Goal: Information Seeking & Learning: Learn about a topic

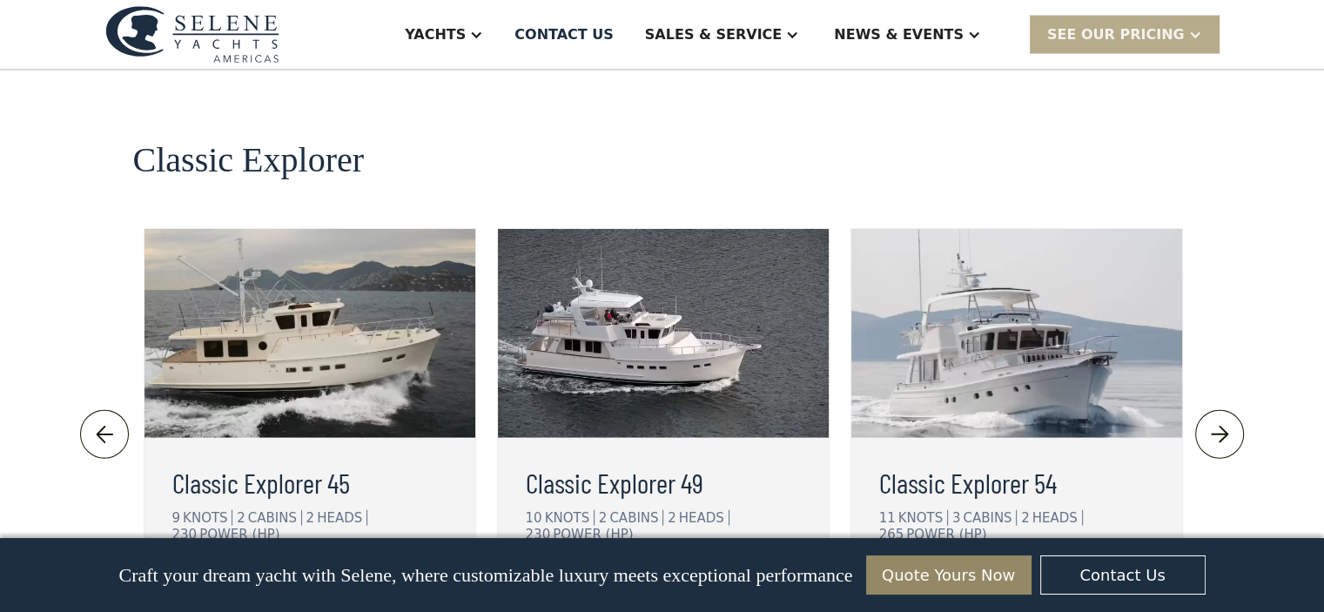
scroll to position [3776, 0]
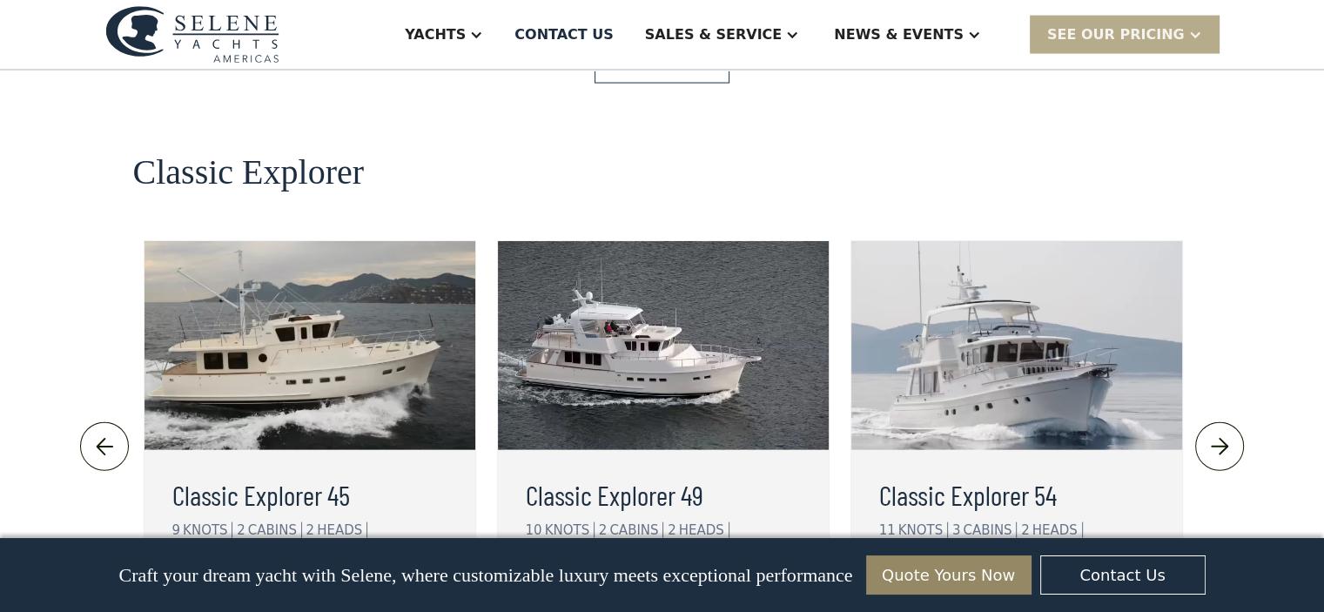
drag, startPoint x: 1329, startPoint y: 44, endPoint x: 1305, endPoint y: 260, distance: 217.9
click at [271, 590] on div "view details" at bounding box center [242, 600] width 97 height 21
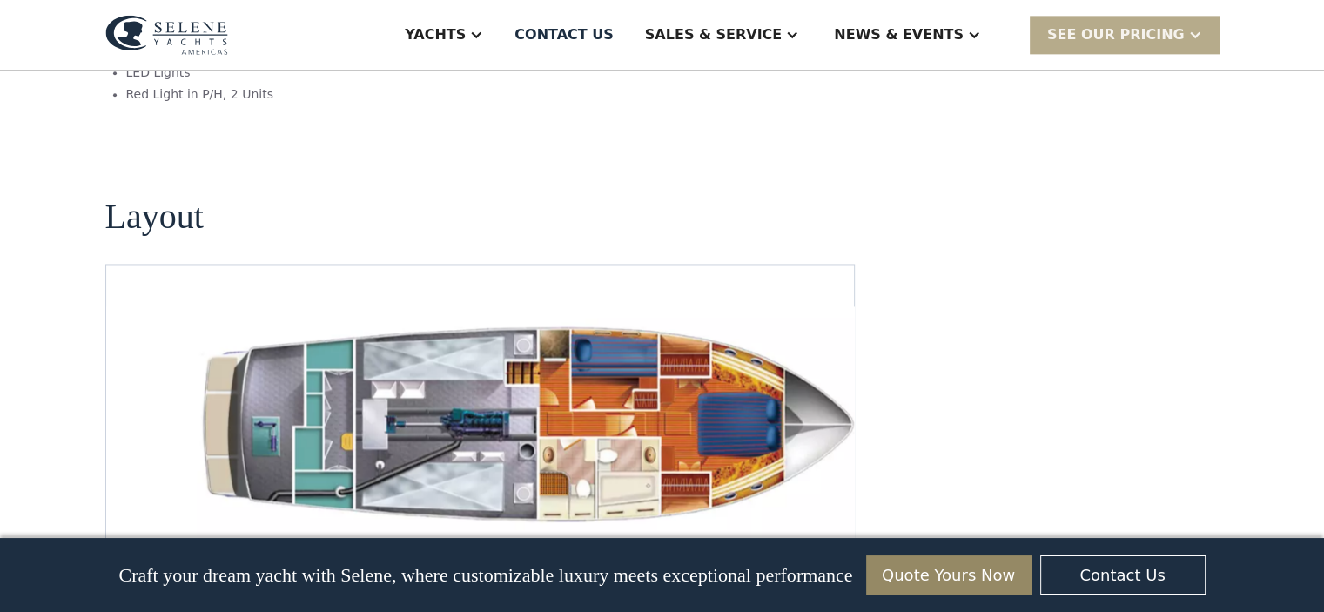
scroll to position [2405, 0]
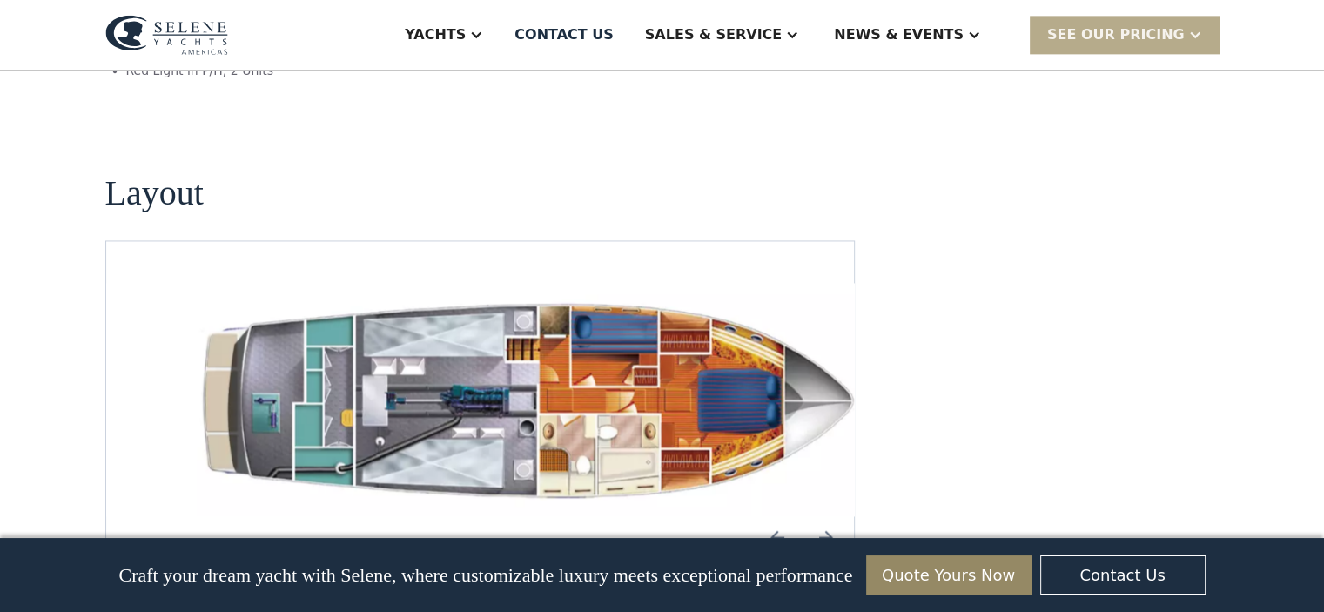
click at [606, 383] on img "open lightbox" at bounding box center [535, 399] width 720 height 233
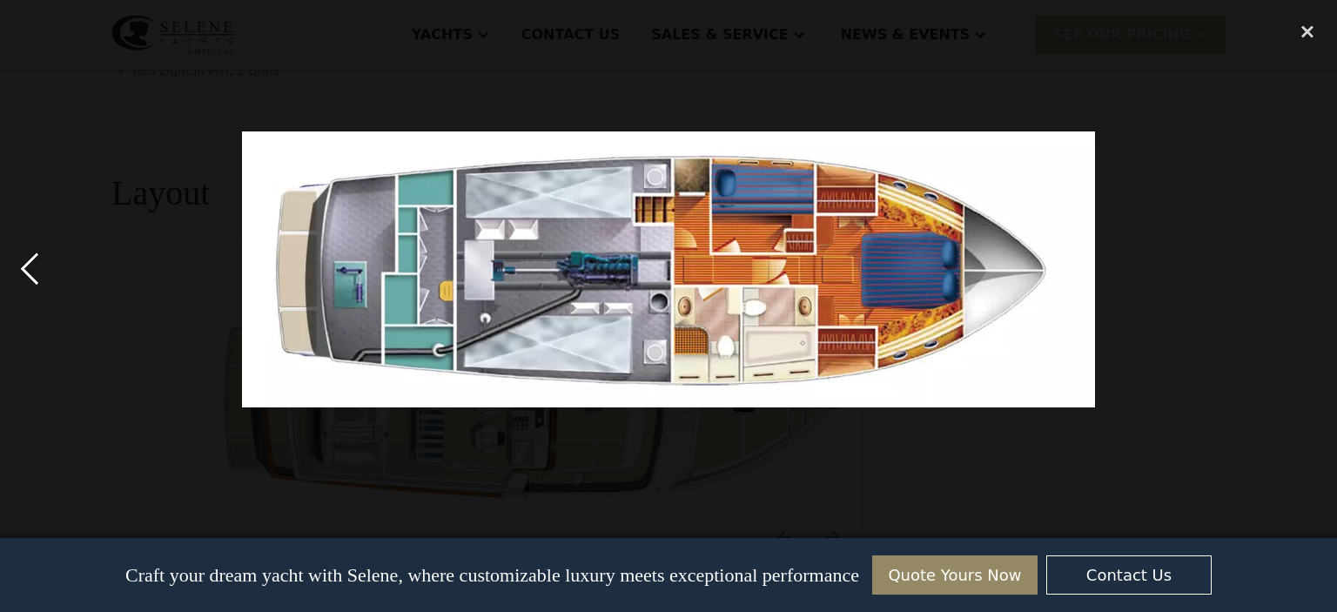
click at [37, 275] on div "previous image" at bounding box center [29, 269] width 59 height 514
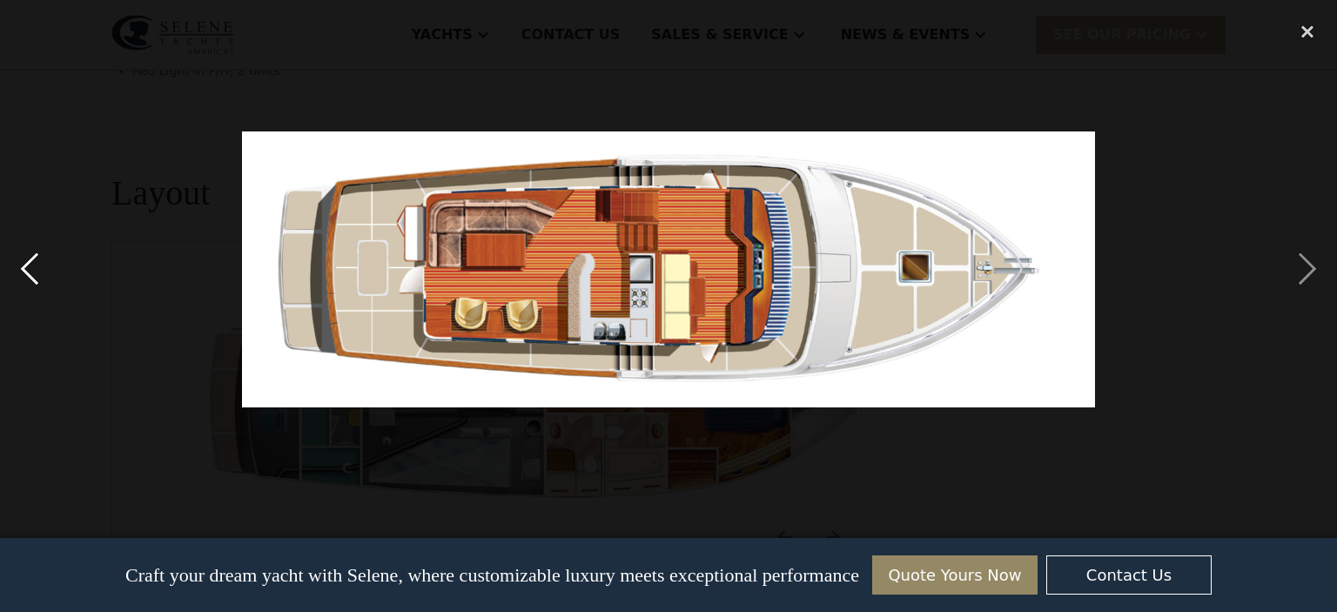
click at [37, 275] on div "previous image" at bounding box center [29, 269] width 59 height 514
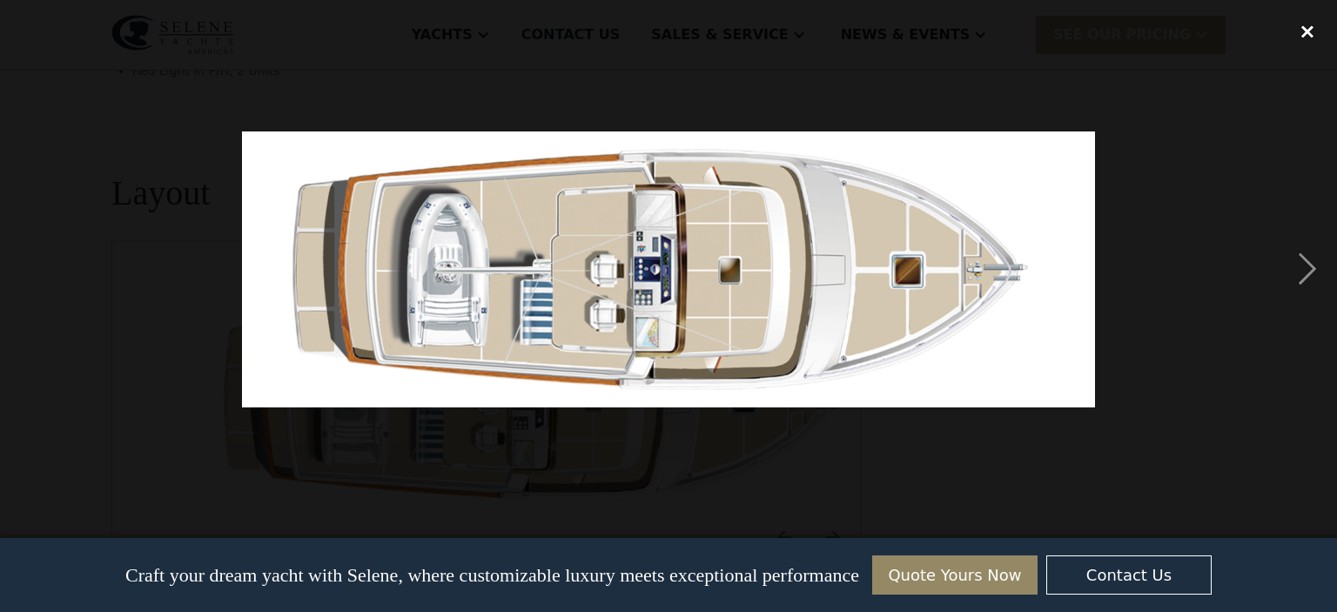
click at [1305, 30] on div "close lightbox" at bounding box center [1306, 31] width 59 height 38
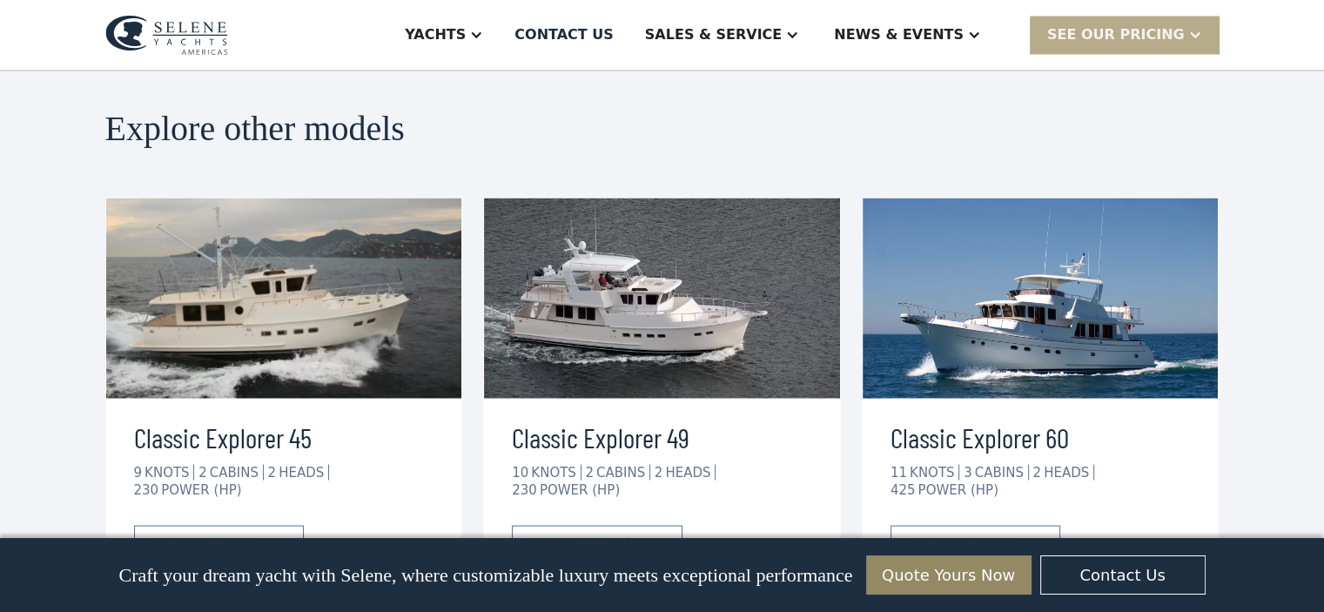
scroll to position [3101, 0]
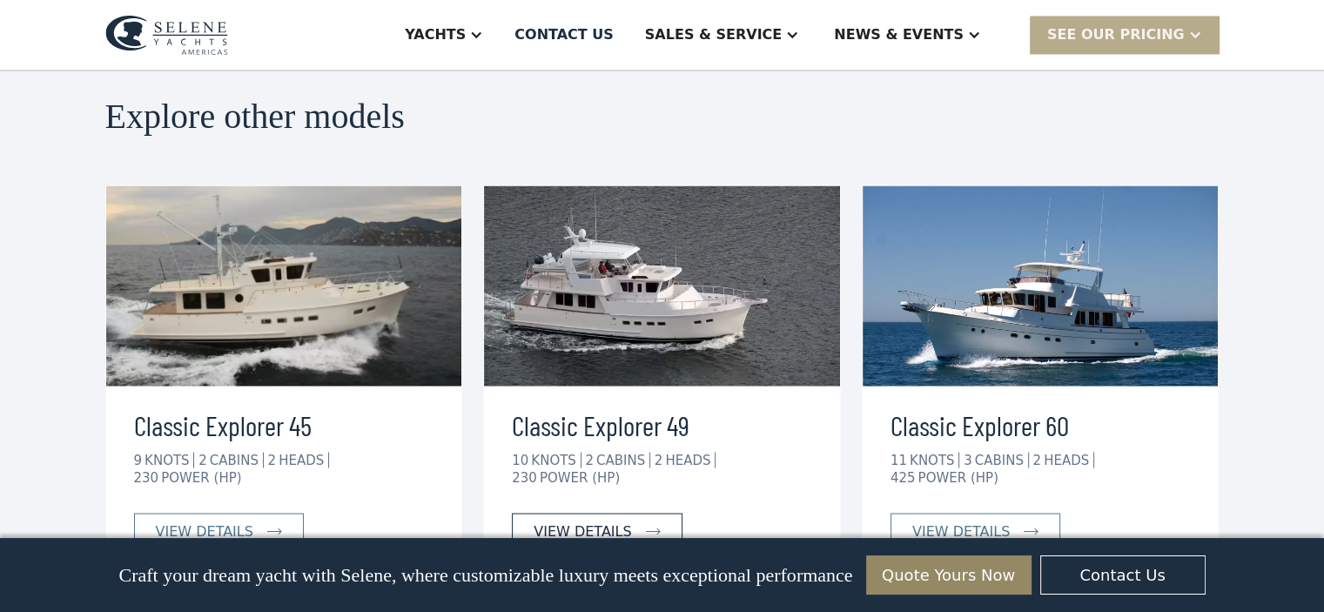
click at [596, 520] on div "view details" at bounding box center [581, 530] width 97 height 21
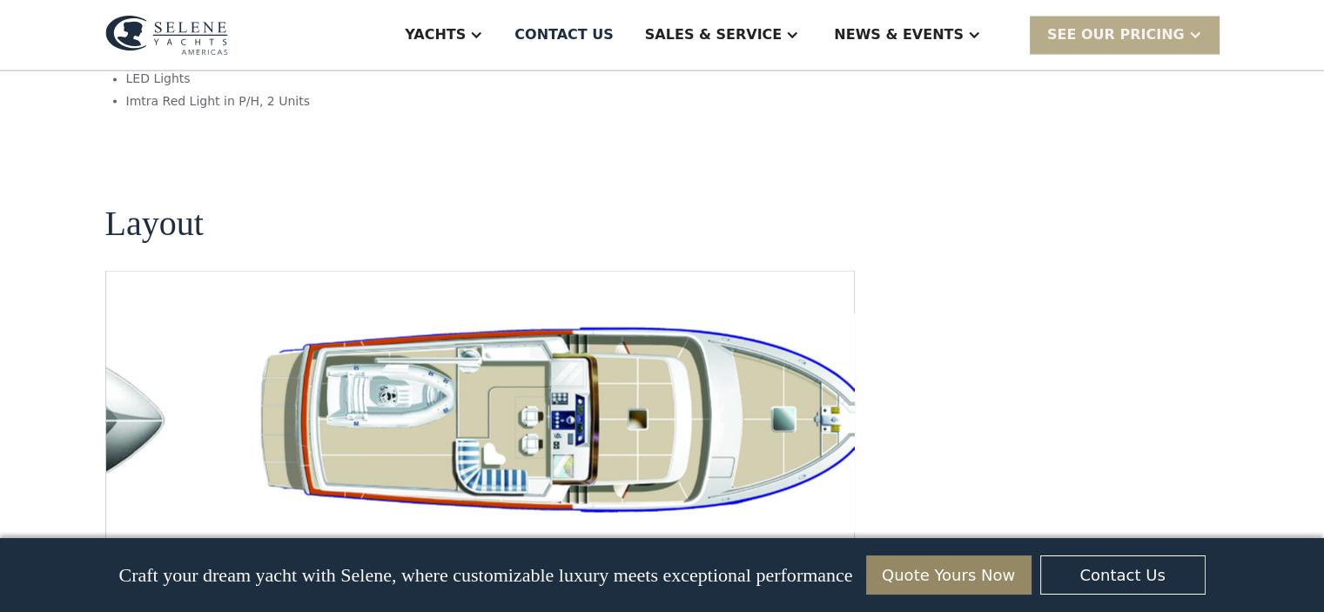
scroll to position [3243, 0]
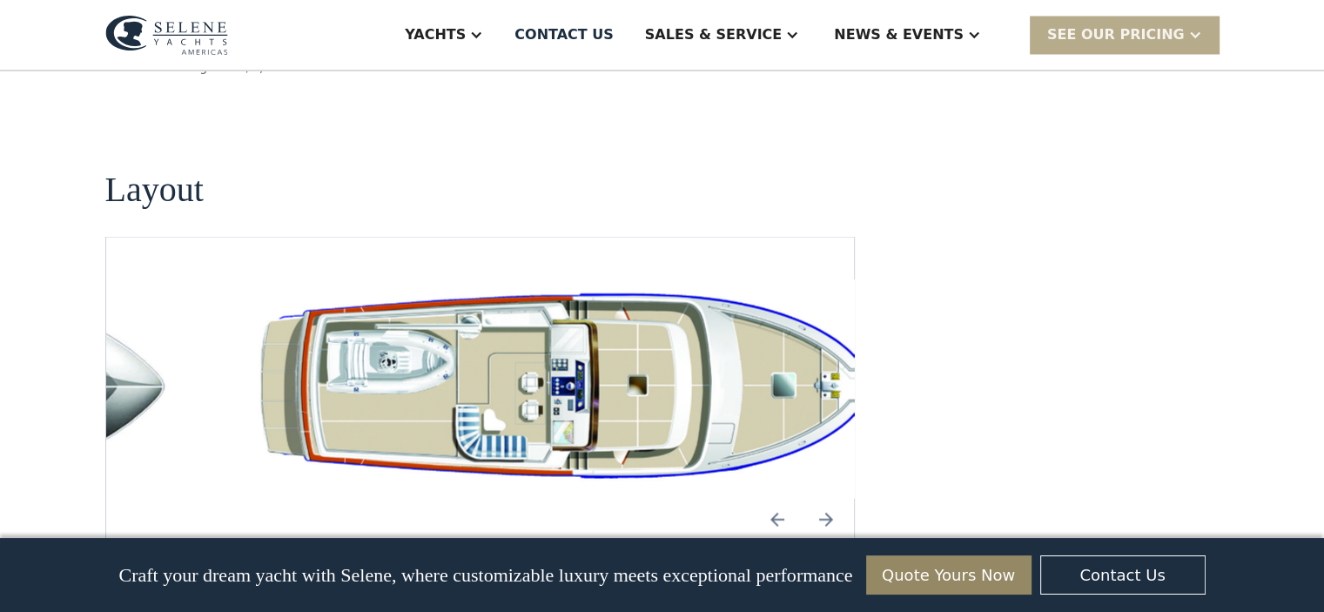
drag, startPoint x: 1330, startPoint y: 27, endPoint x: 1336, endPoint y: 367, distance: 340.3
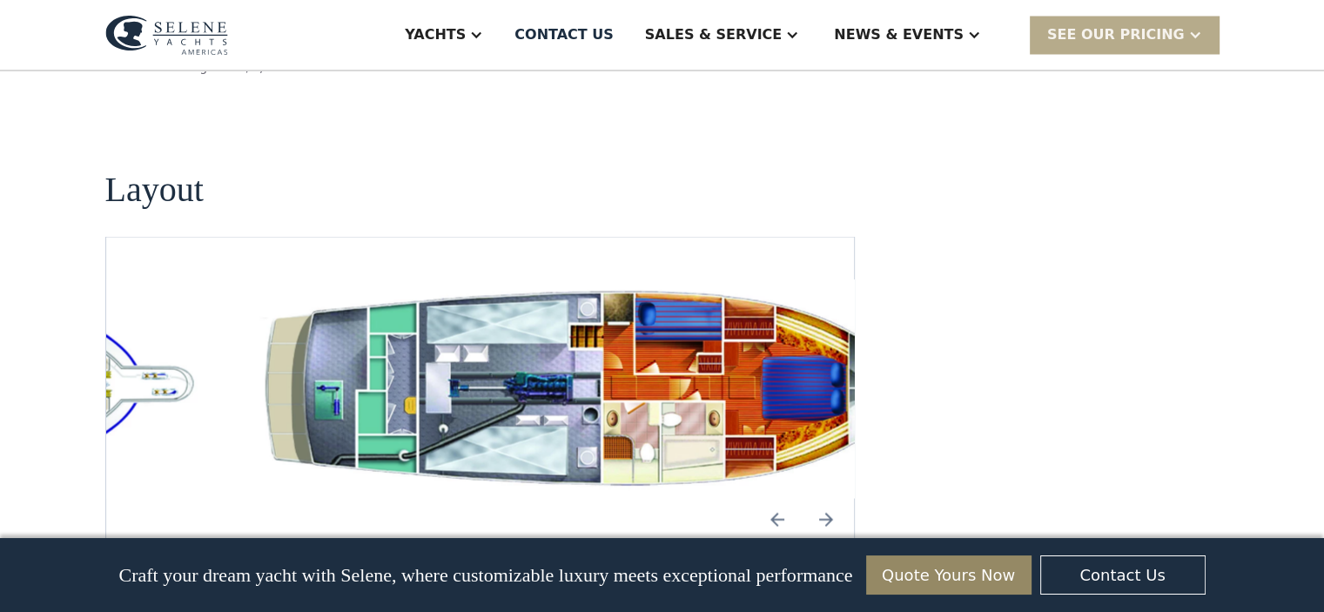
click at [773, 498] on img "Previous slide" at bounding box center [777, 519] width 42 height 42
click at [828, 498] on img "Next slide" at bounding box center [826, 519] width 42 height 42
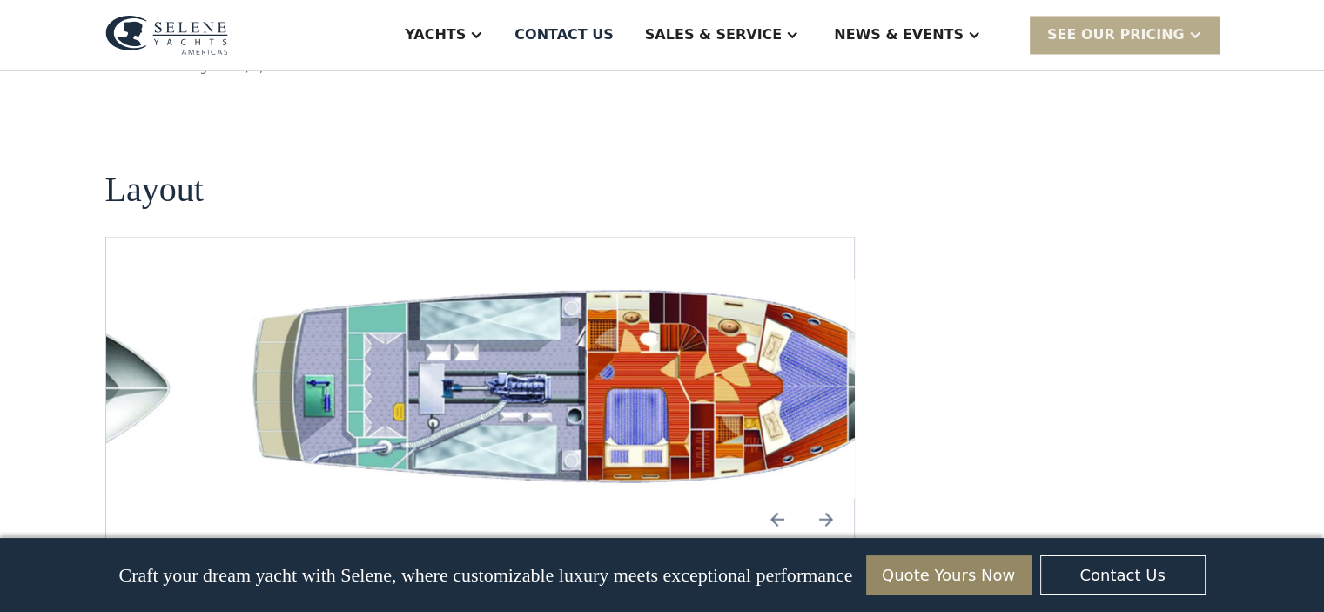
click at [828, 498] on img "Next slide" at bounding box center [826, 519] width 42 height 42
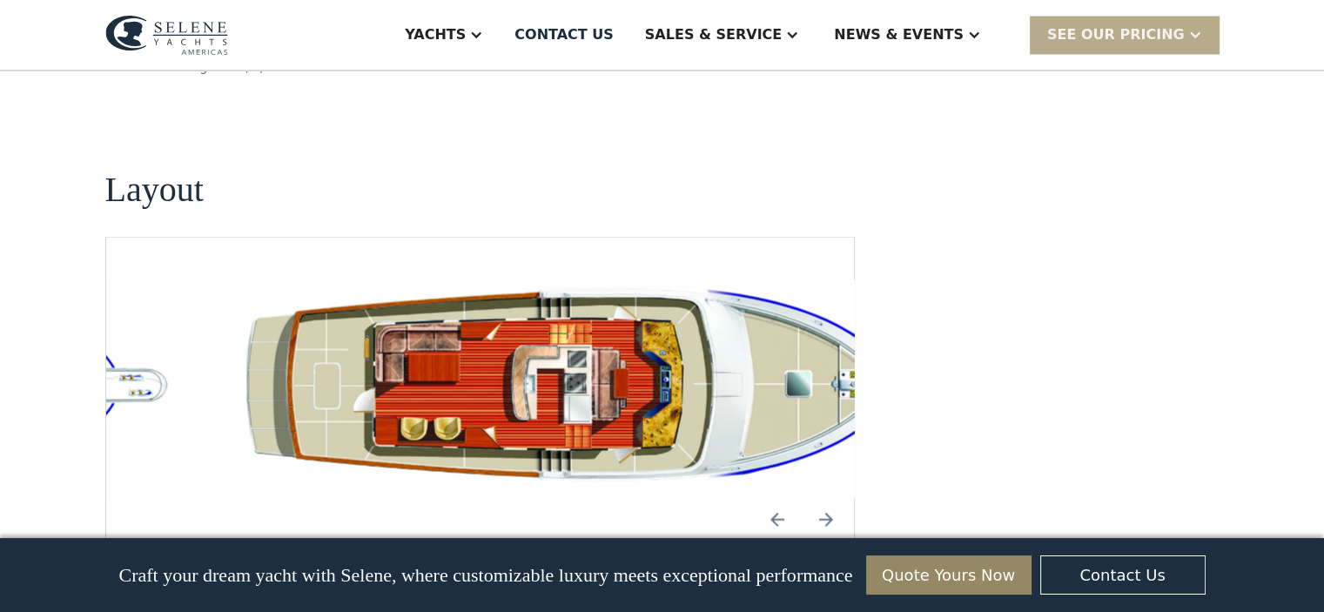
click at [635, 318] on img "open lightbox" at bounding box center [590, 387] width 720 height 219
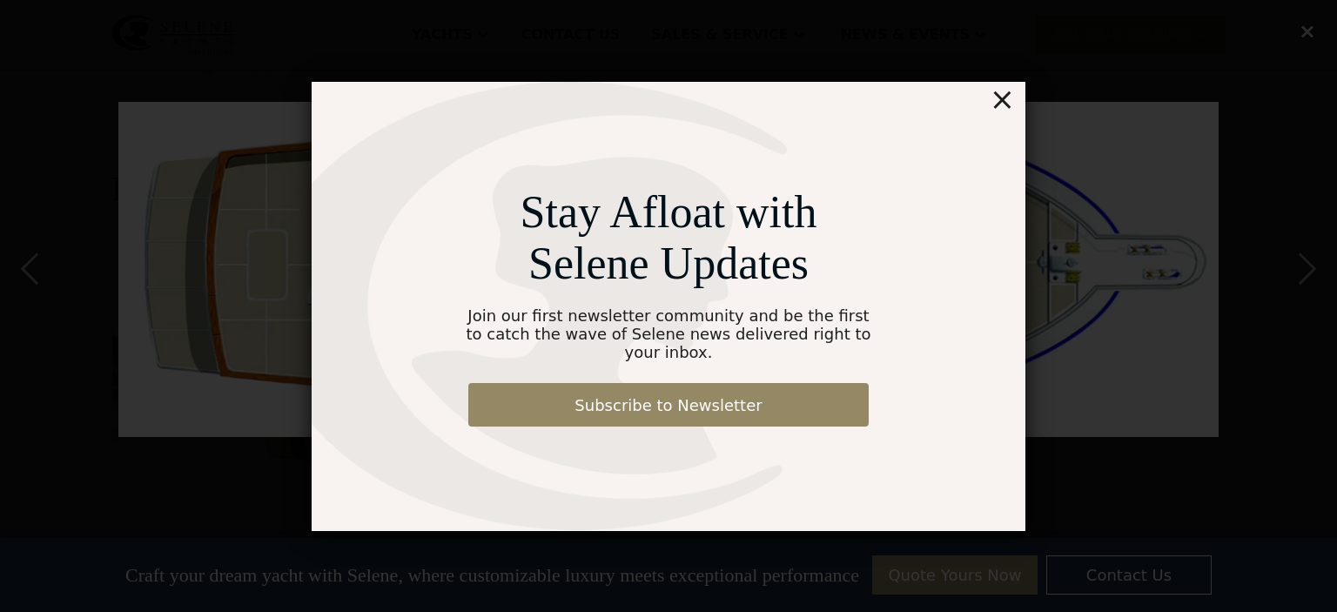
click at [1006, 101] on div "×" at bounding box center [1001, 99] width 25 height 35
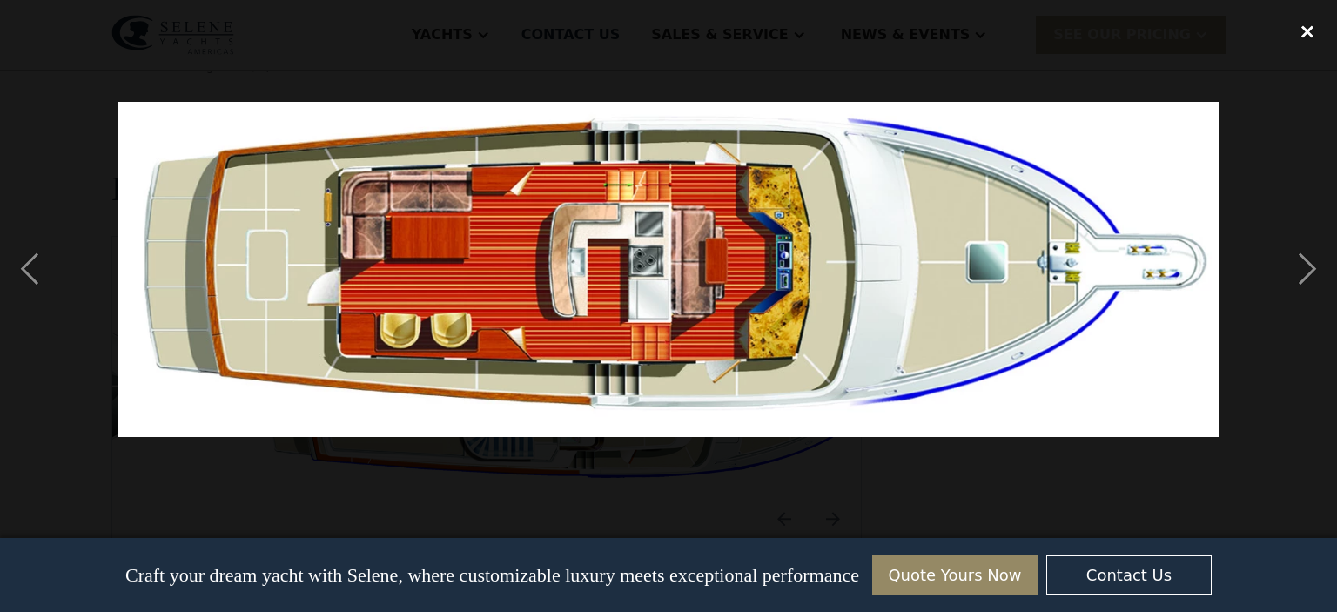
click at [1310, 30] on div "close lightbox" at bounding box center [1306, 31] width 59 height 38
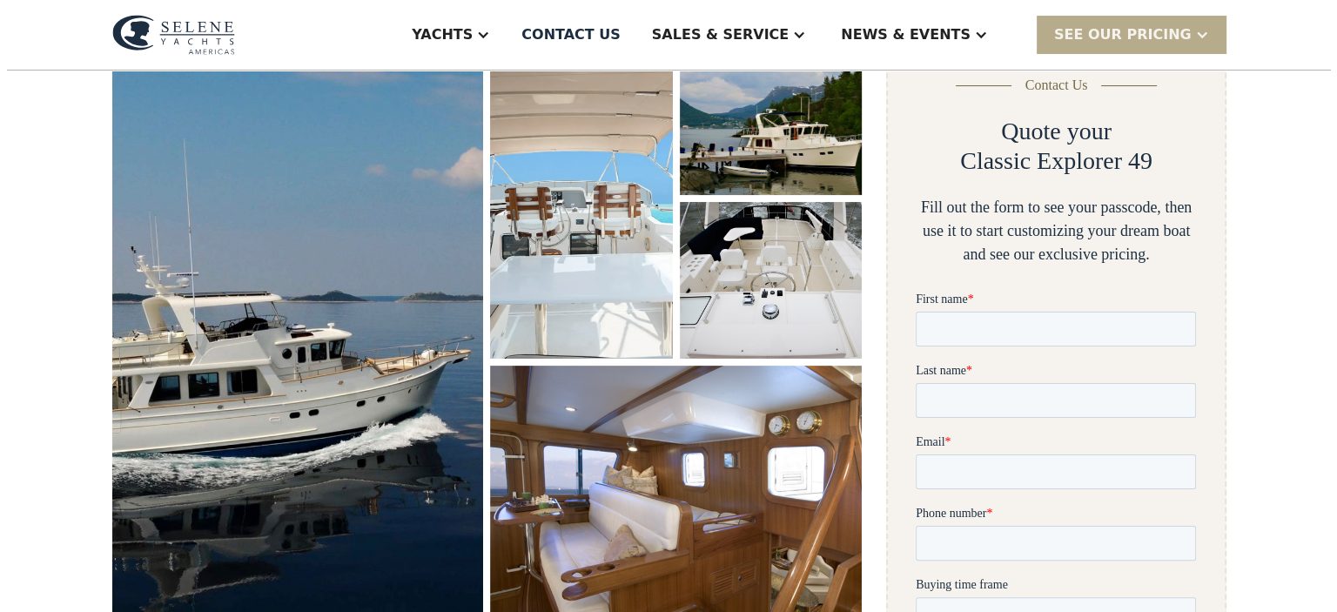
scroll to position [446, 0]
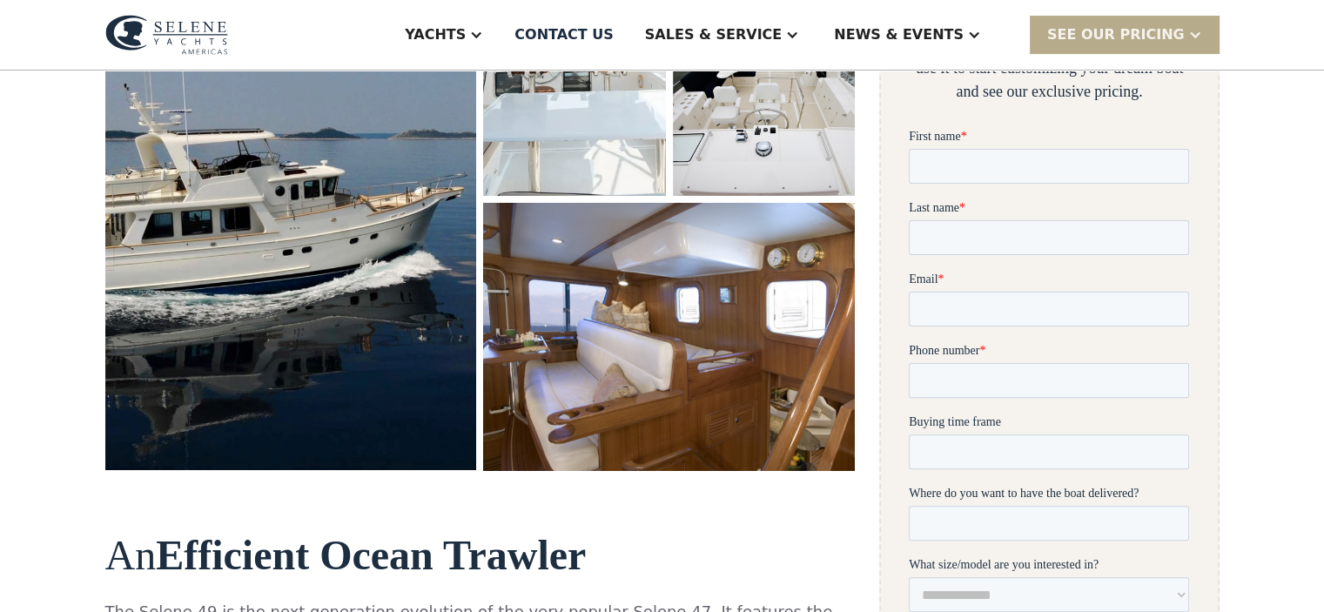
click at [657, 326] on img "open lightbox" at bounding box center [669, 336] width 394 height 283
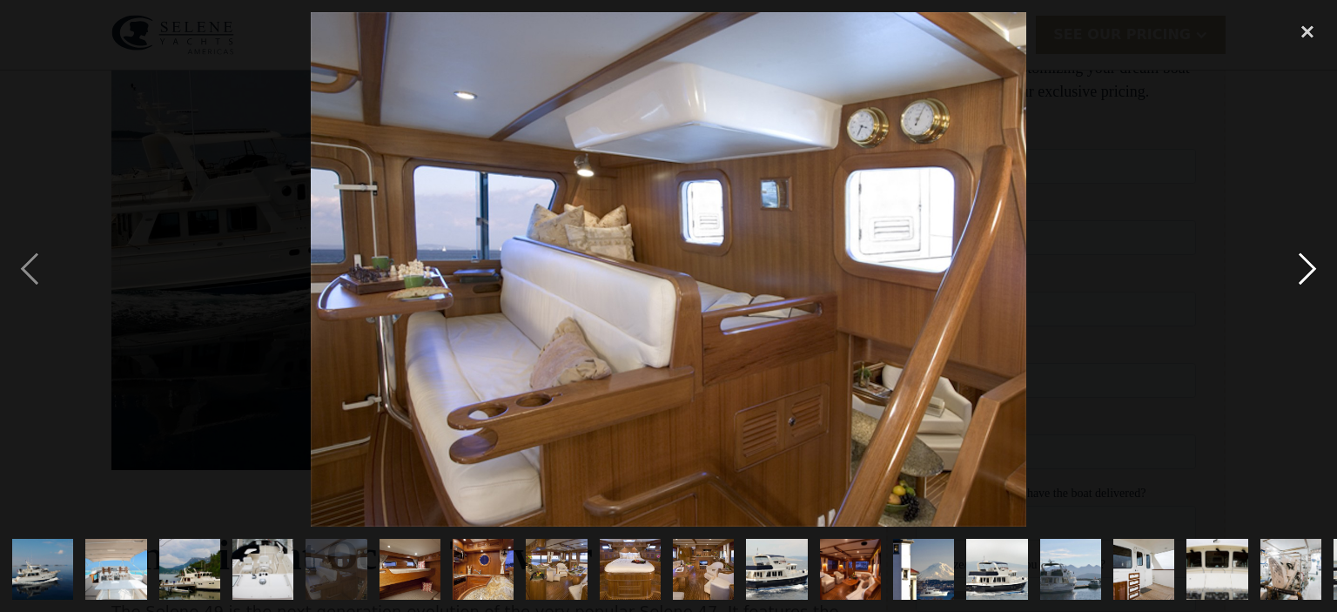
click at [1312, 269] on div "next image" at bounding box center [1306, 269] width 59 height 514
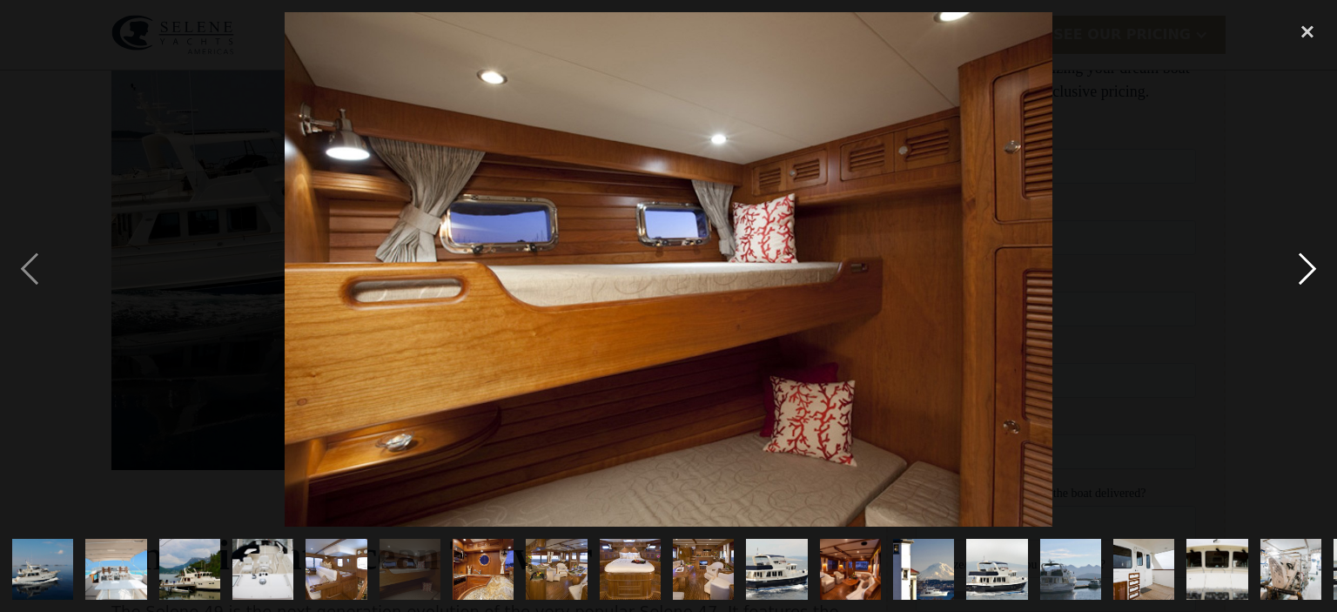
click at [1312, 269] on div "next image" at bounding box center [1306, 269] width 59 height 514
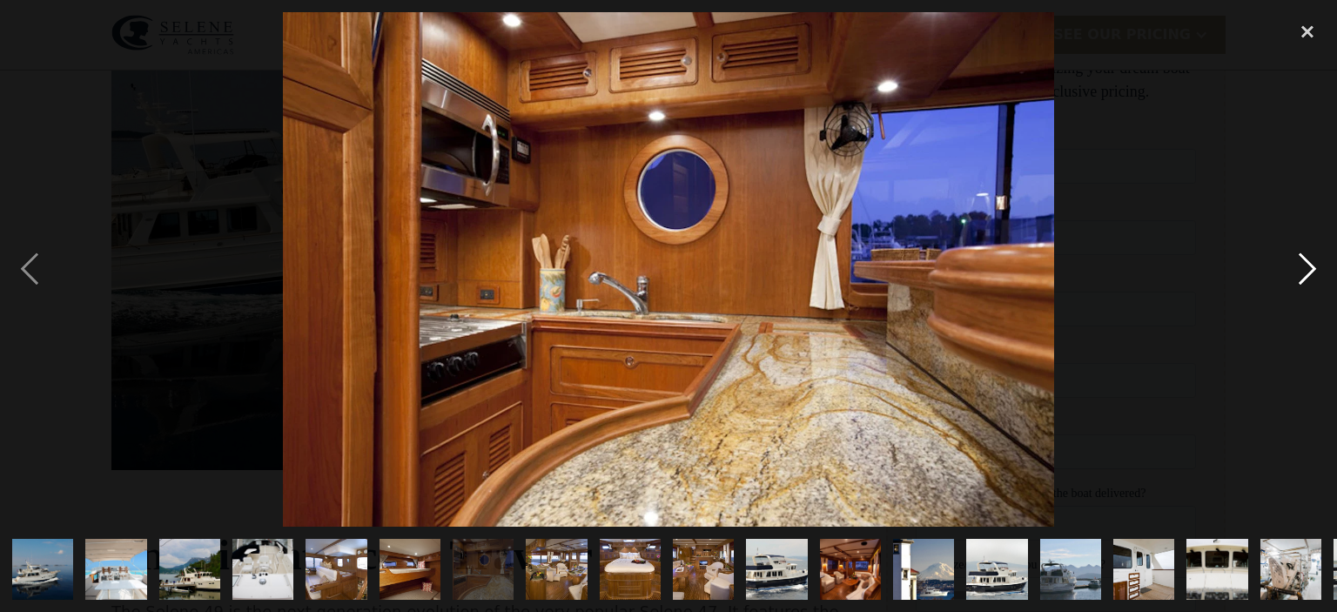
click at [1312, 269] on div "next image" at bounding box center [1306, 269] width 59 height 514
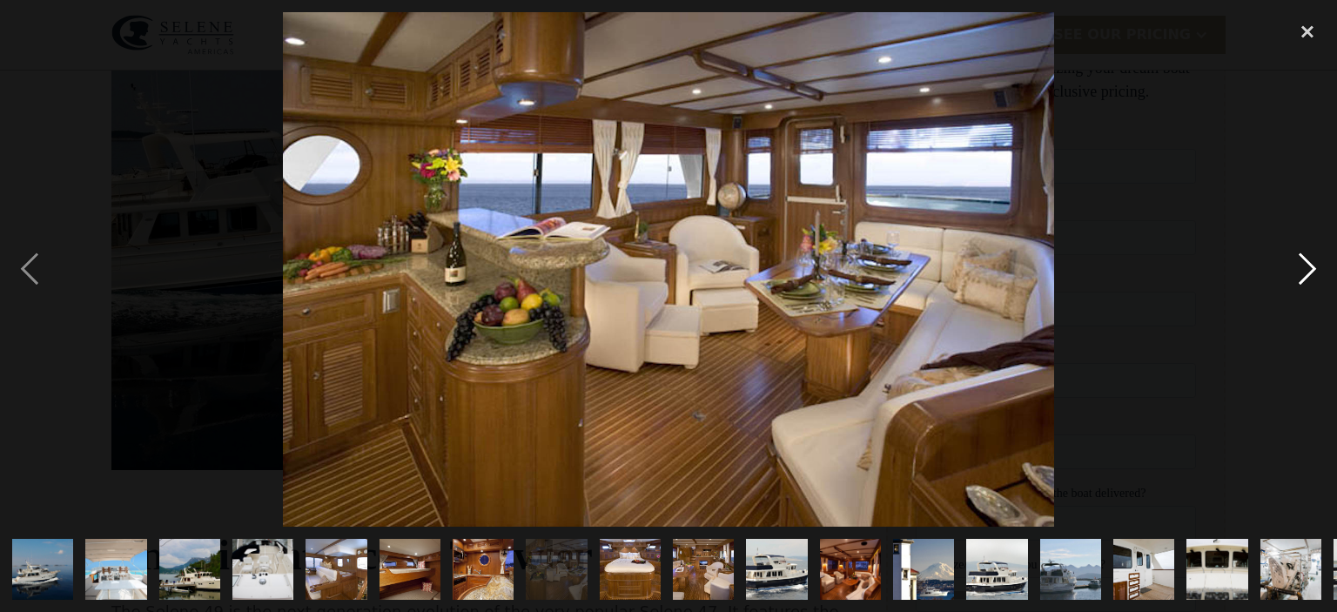
click at [1312, 269] on div "next image" at bounding box center [1306, 269] width 59 height 514
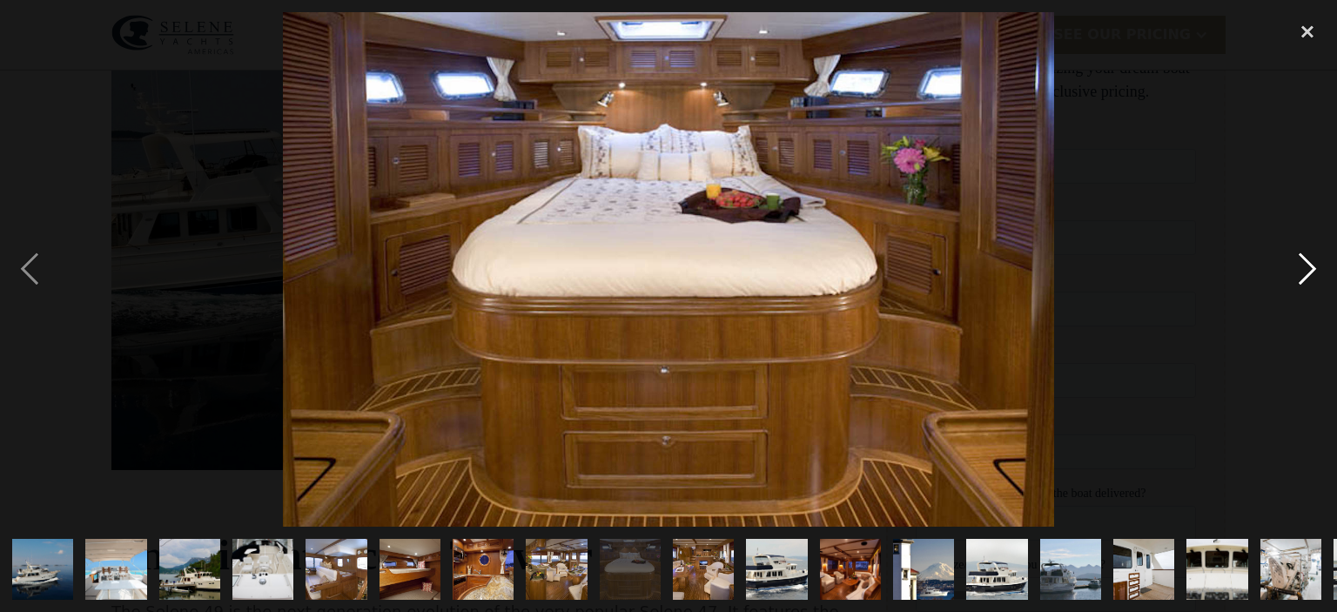
click at [1312, 269] on div "next image" at bounding box center [1306, 269] width 59 height 514
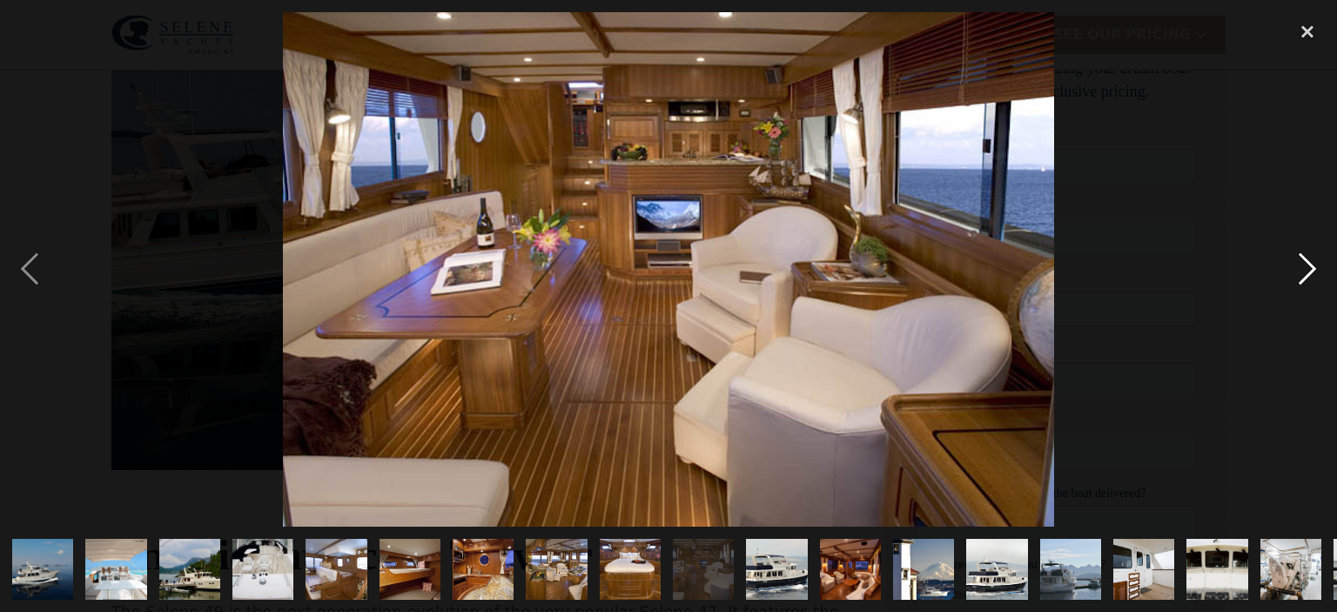
click at [1312, 269] on div "next image" at bounding box center [1306, 269] width 59 height 514
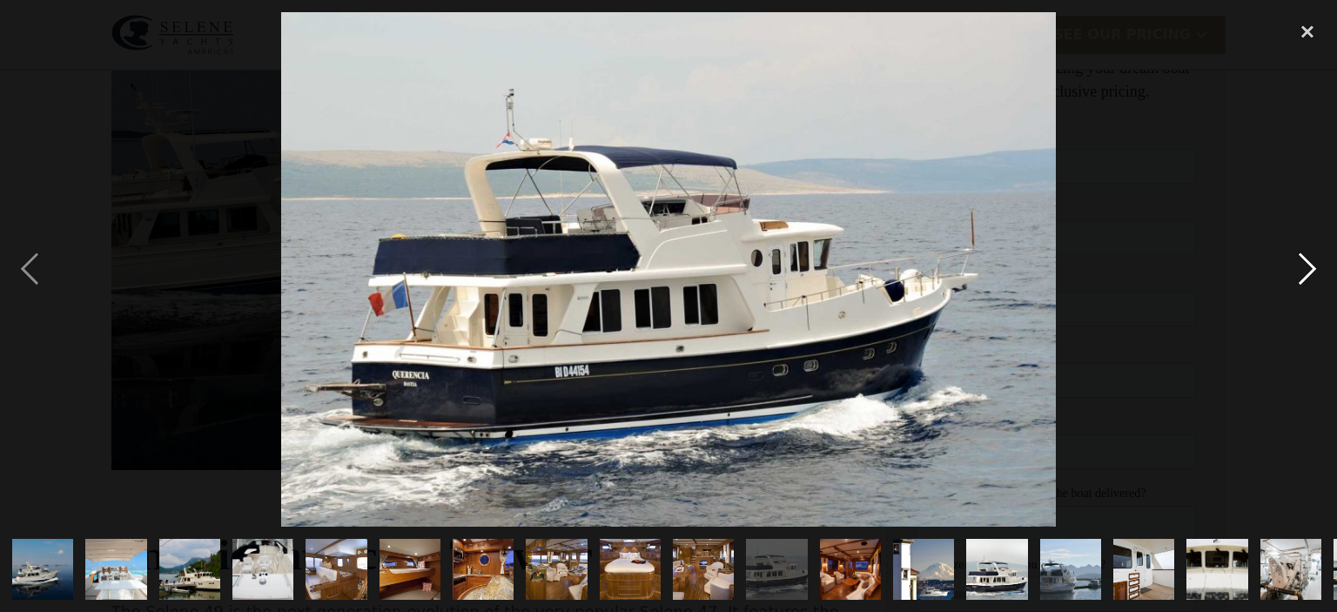
click at [1312, 269] on div "next image" at bounding box center [1306, 269] width 59 height 514
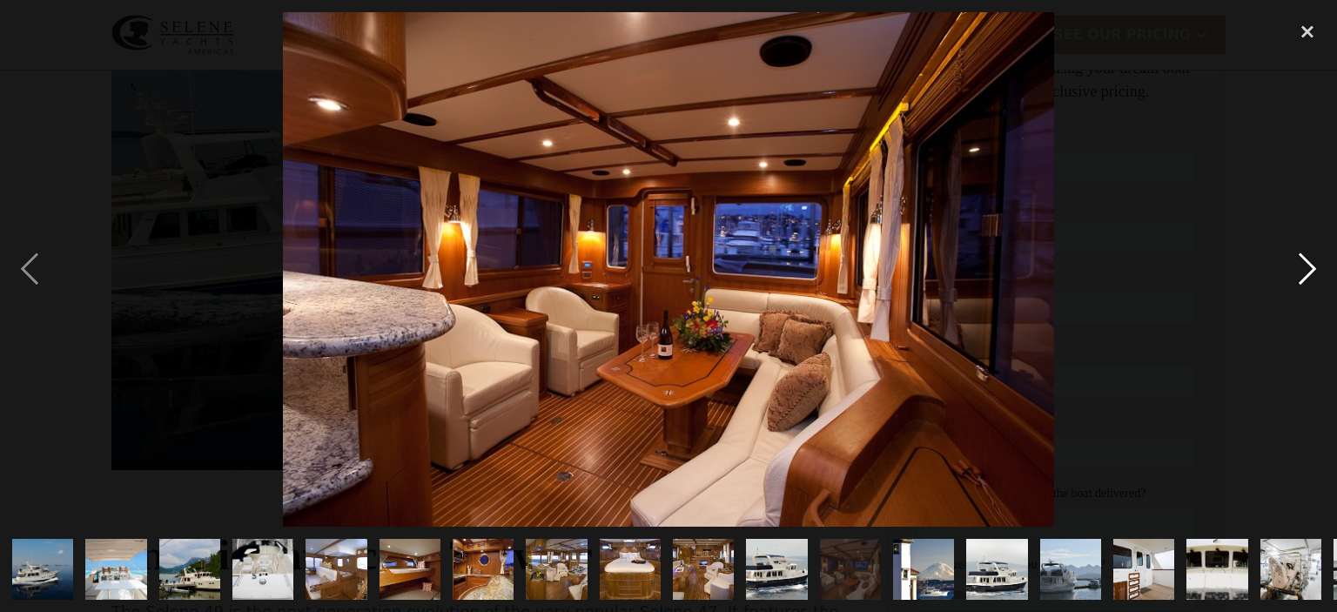
click at [1312, 269] on div "next image" at bounding box center [1306, 269] width 59 height 514
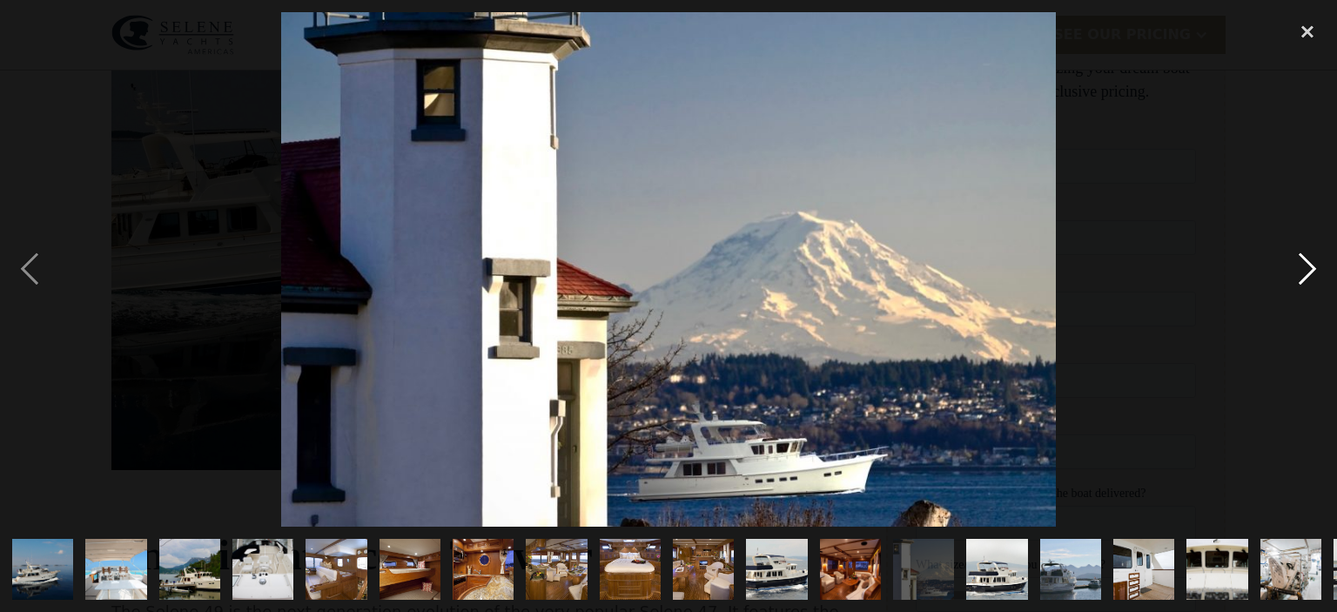
click at [1312, 269] on div "next image" at bounding box center [1306, 269] width 59 height 514
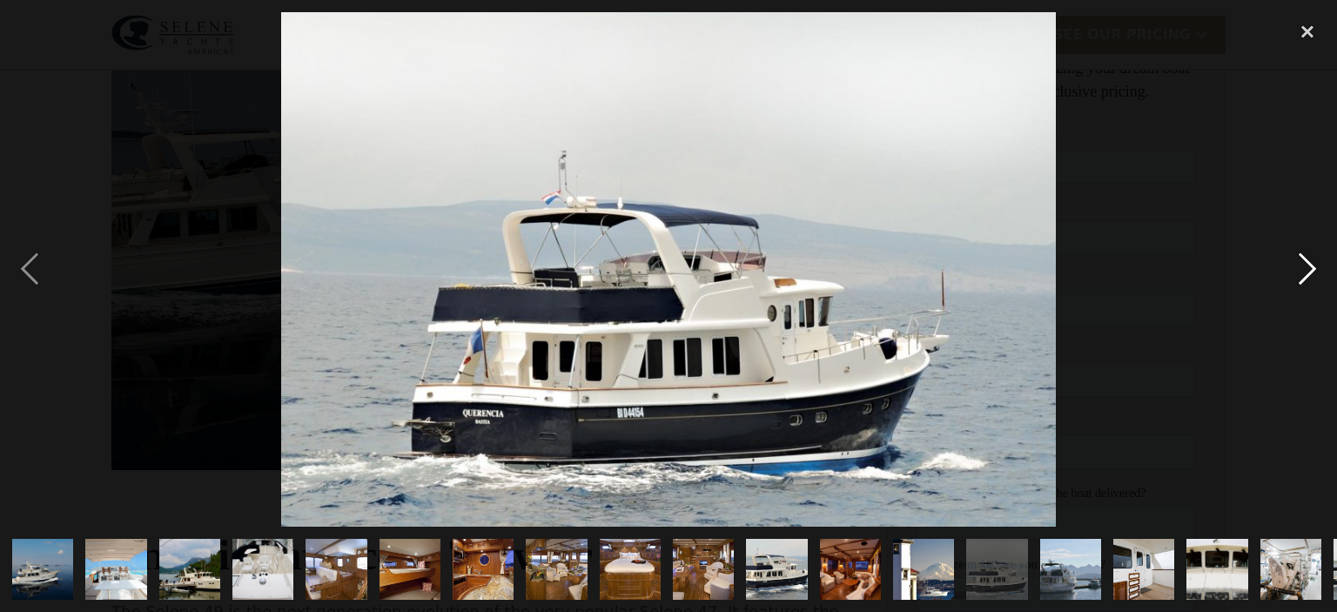
click at [1312, 269] on div "next image" at bounding box center [1306, 269] width 59 height 514
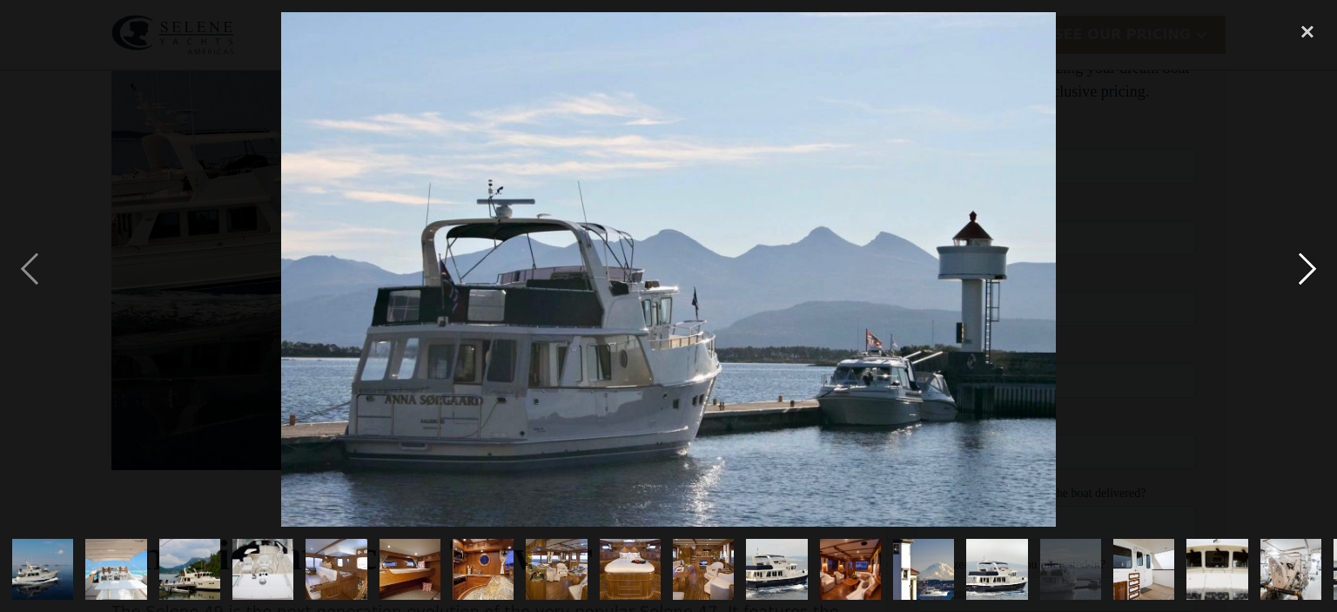
click at [1312, 269] on div "next image" at bounding box center [1306, 269] width 59 height 514
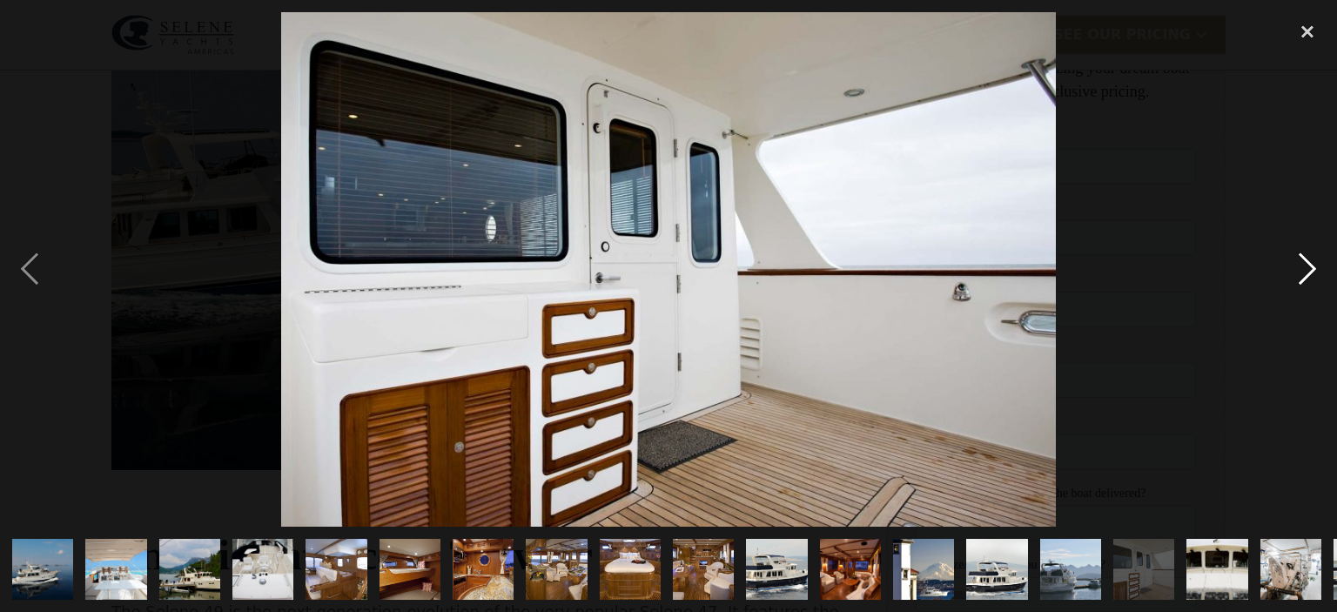
click at [1312, 269] on div "next image" at bounding box center [1306, 269] width 59 height 514
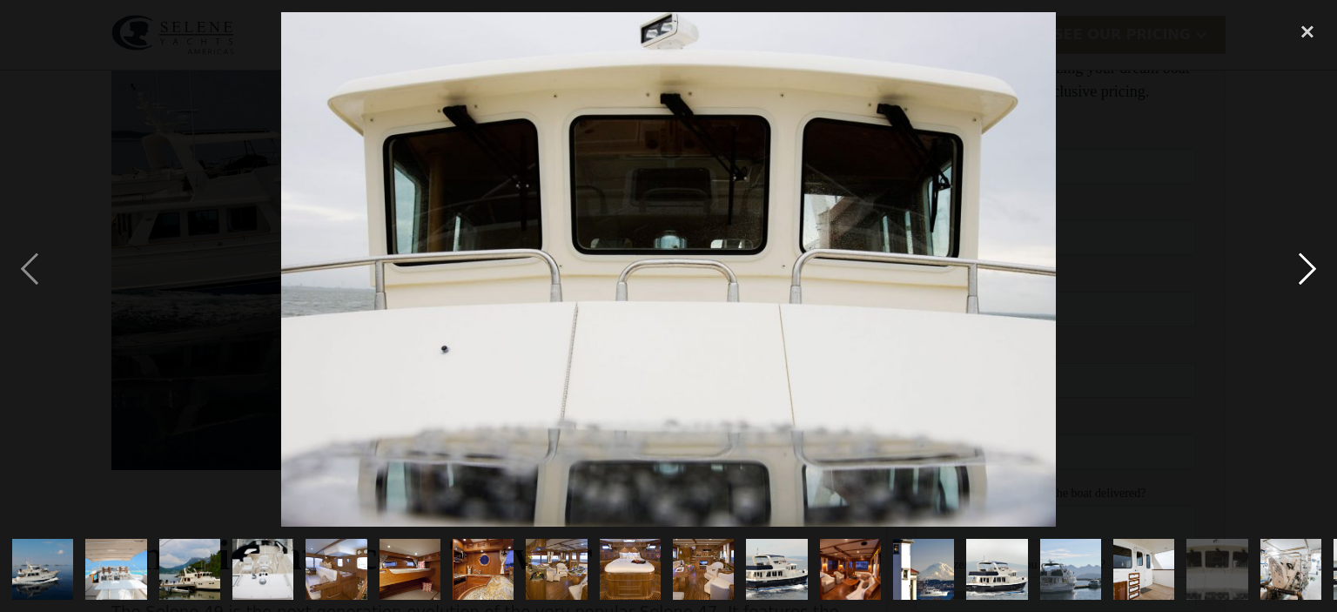
click at [1312, 269] on div "next image" at bounding box center [1306, 269] width 59 height 514
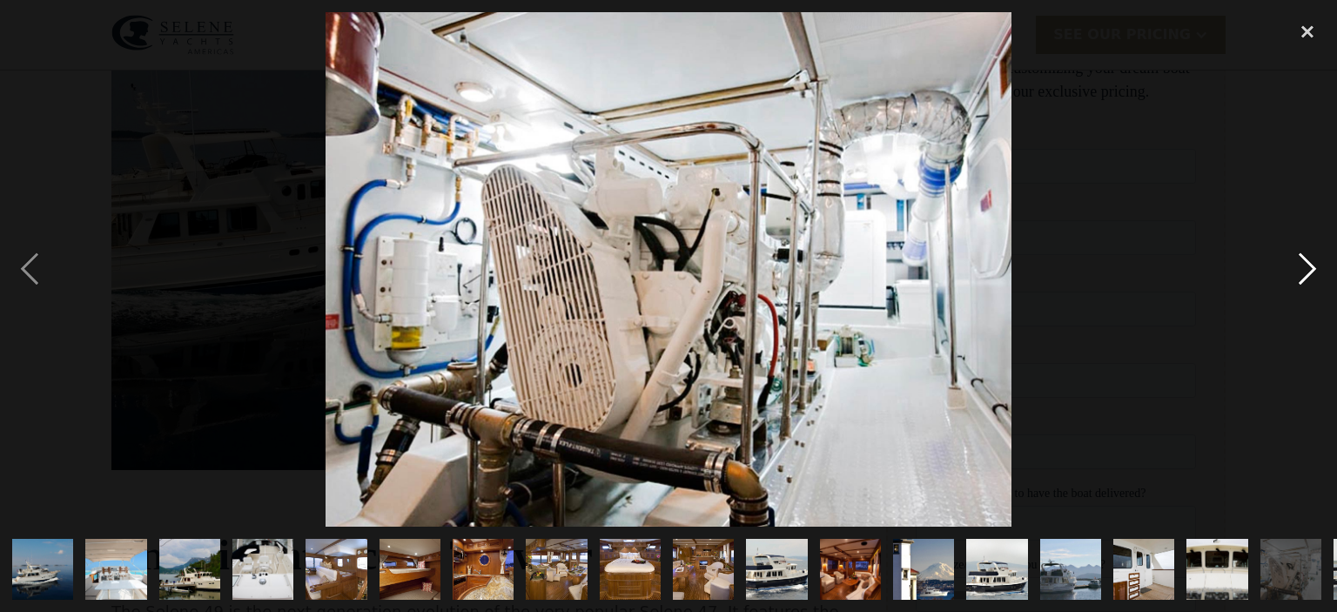
click at [1312, 269] on div "next image" at bounding box center [1306, 269] width 59 height 514
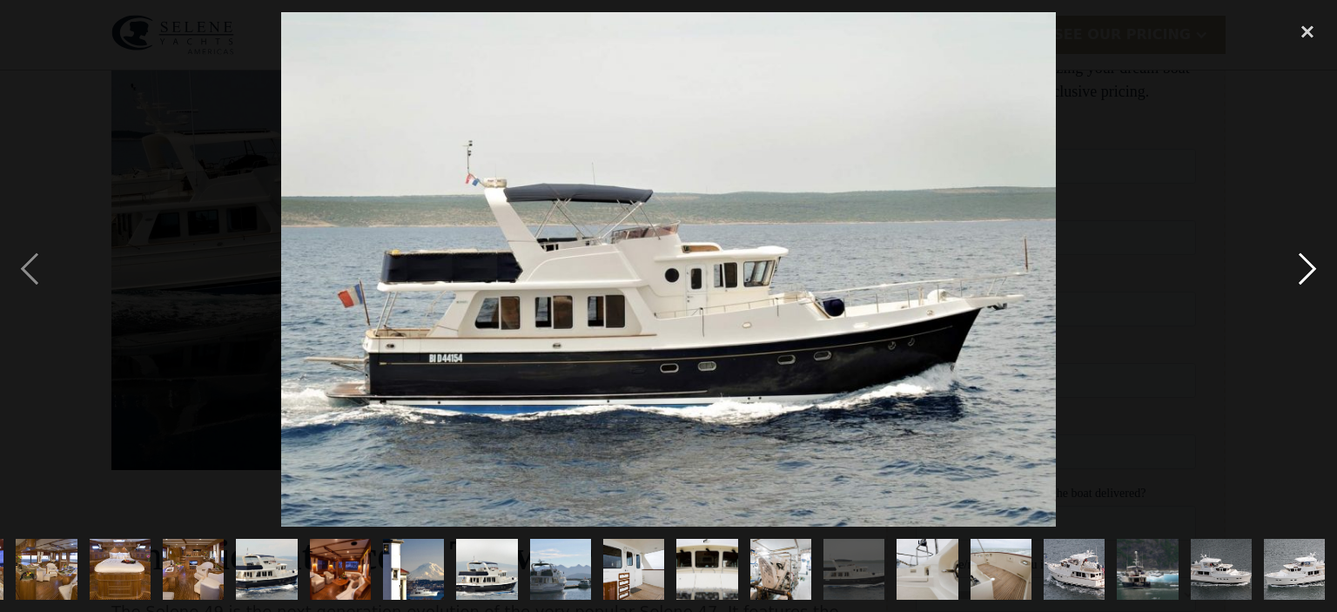
scroll to position [0, 511]
click at [1312, 269] on div "next image" at bounding box center [1306, 269] width 59 height 514
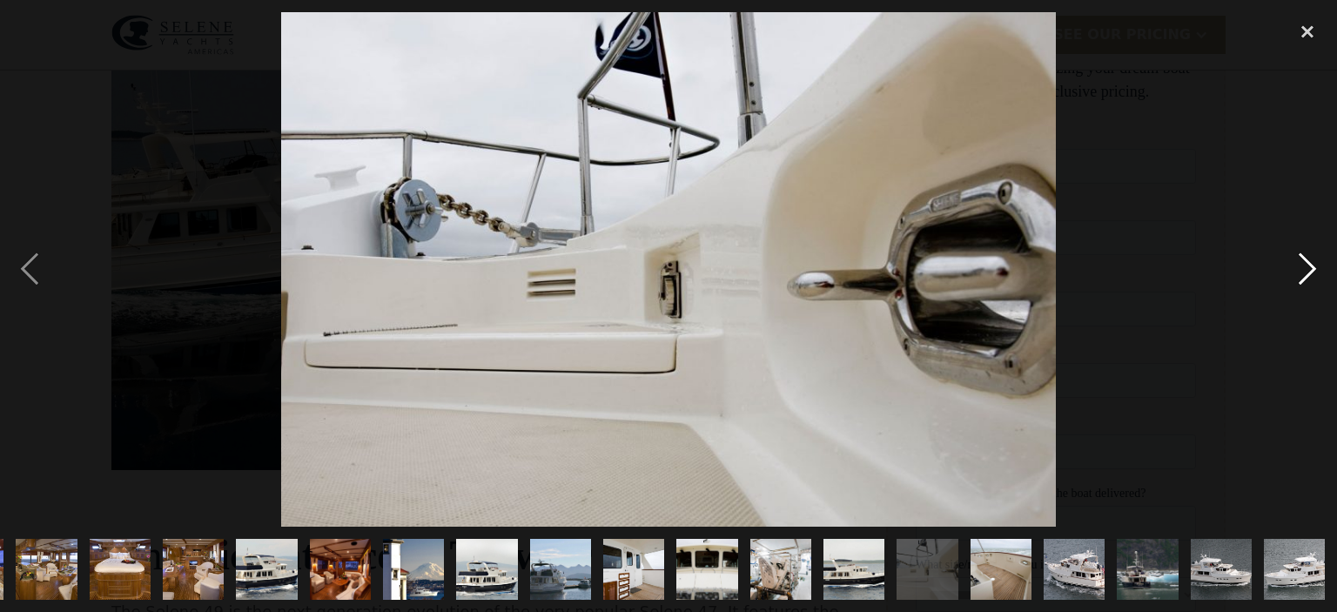
click at [1312, 269] on div "next image" at bounding box center [1306, 269] width 59 height 514
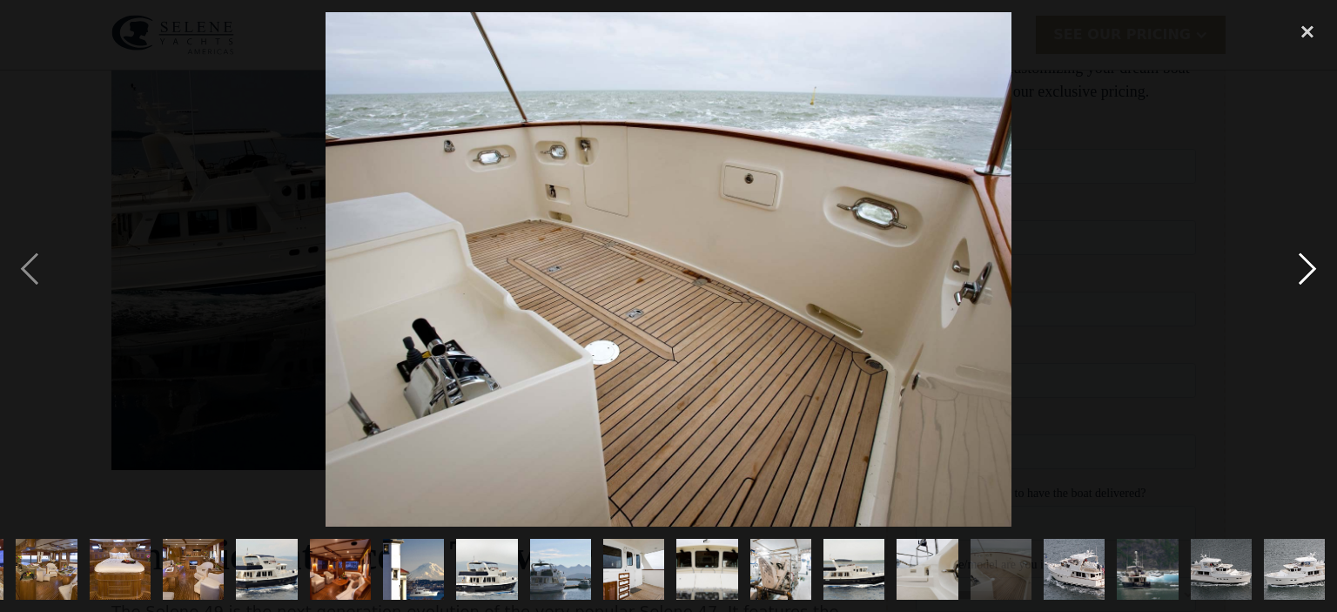
click at [1312, 269] on div "next image" at bounding box center [1306, 269] width 59 height 514
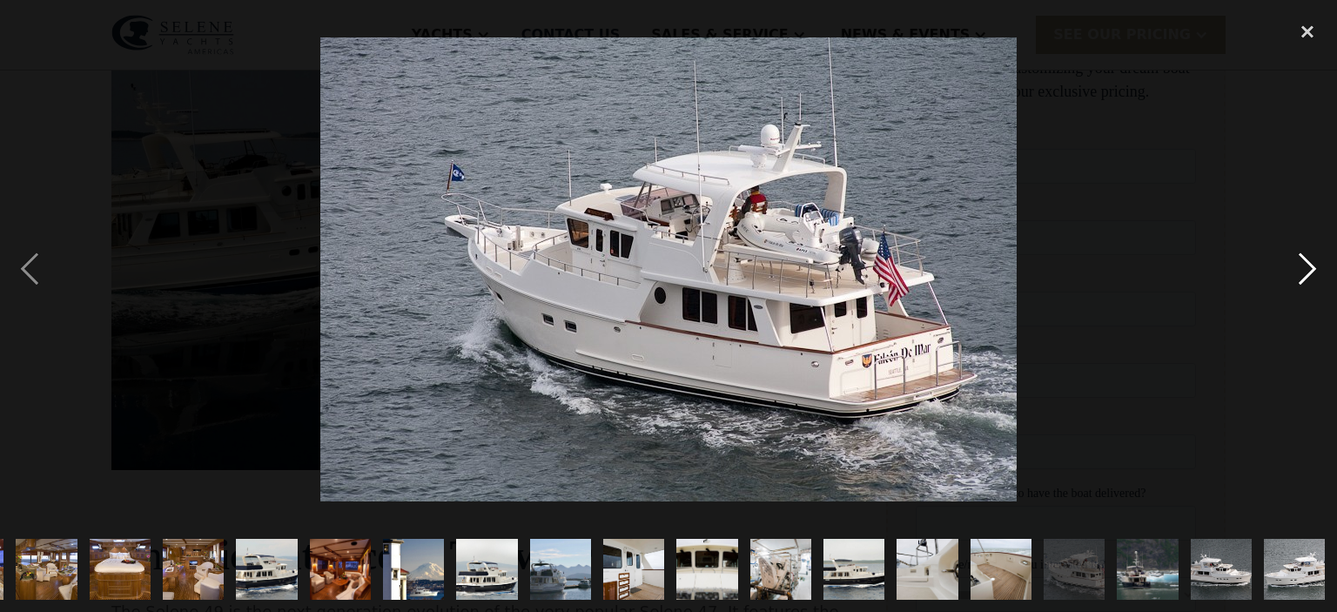
click at [1312, 269] on div "next image" at bounding box center [1306, 269] width 59 height 514
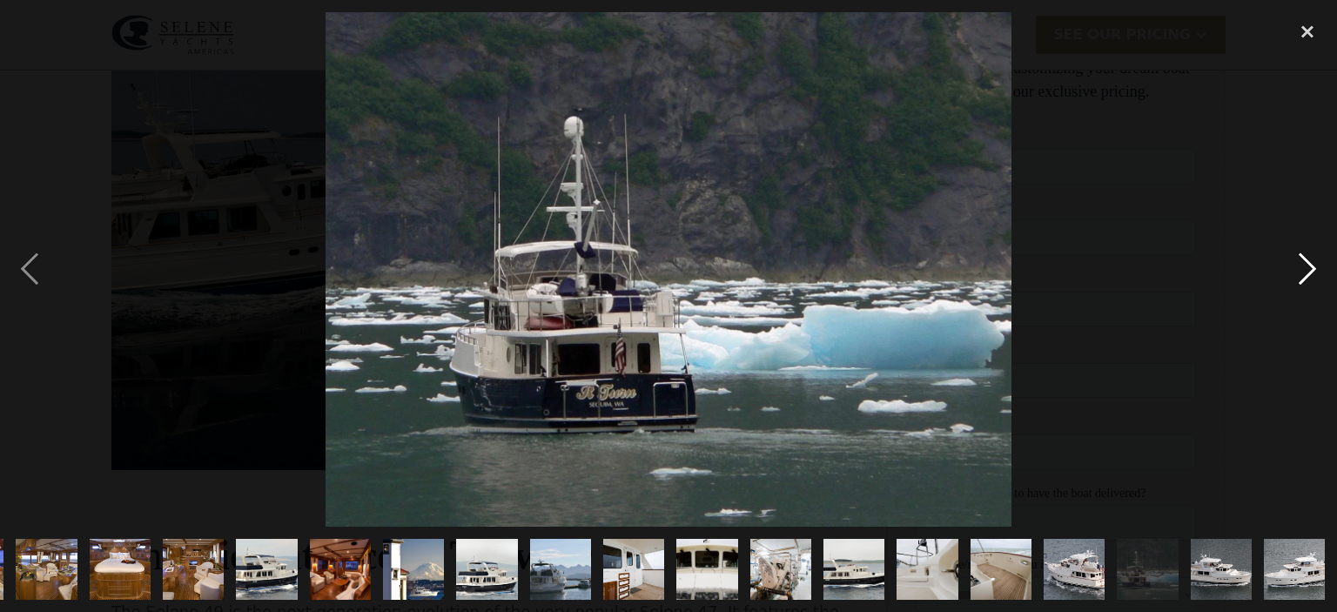
click at [1312, 269] on div "next image" at bounding box center [1306, 269] width 59 height 514
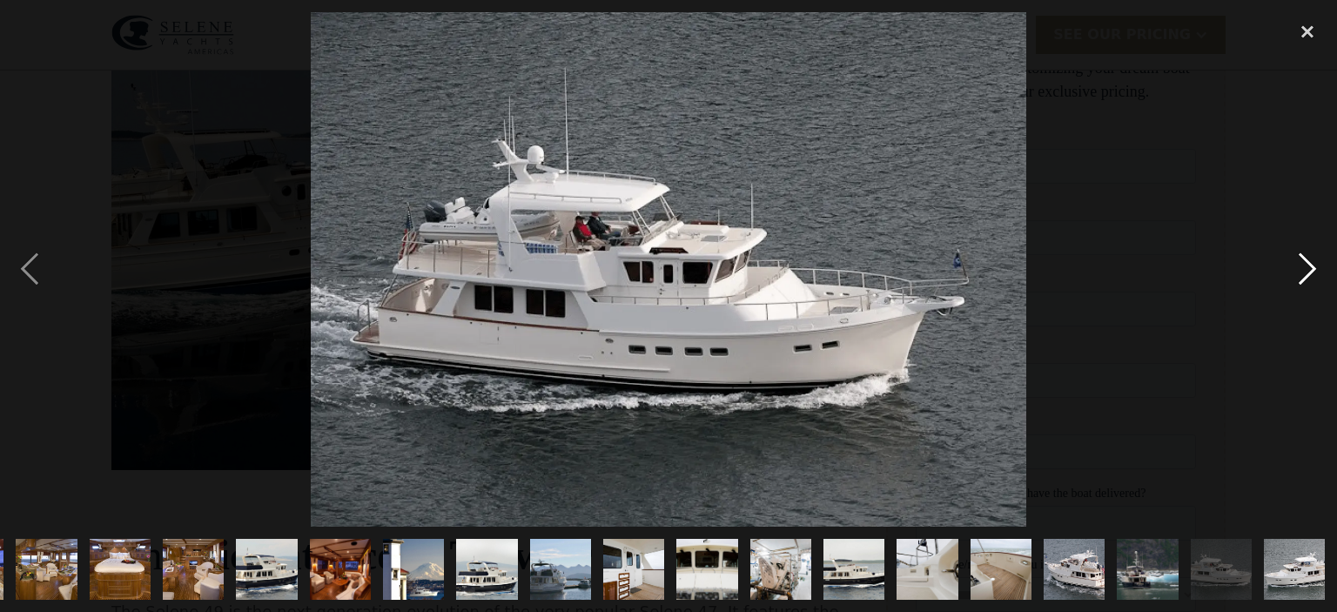
click at [1312, 269] on div "next image" at bounding box center [1306, 269] width 59 height 514
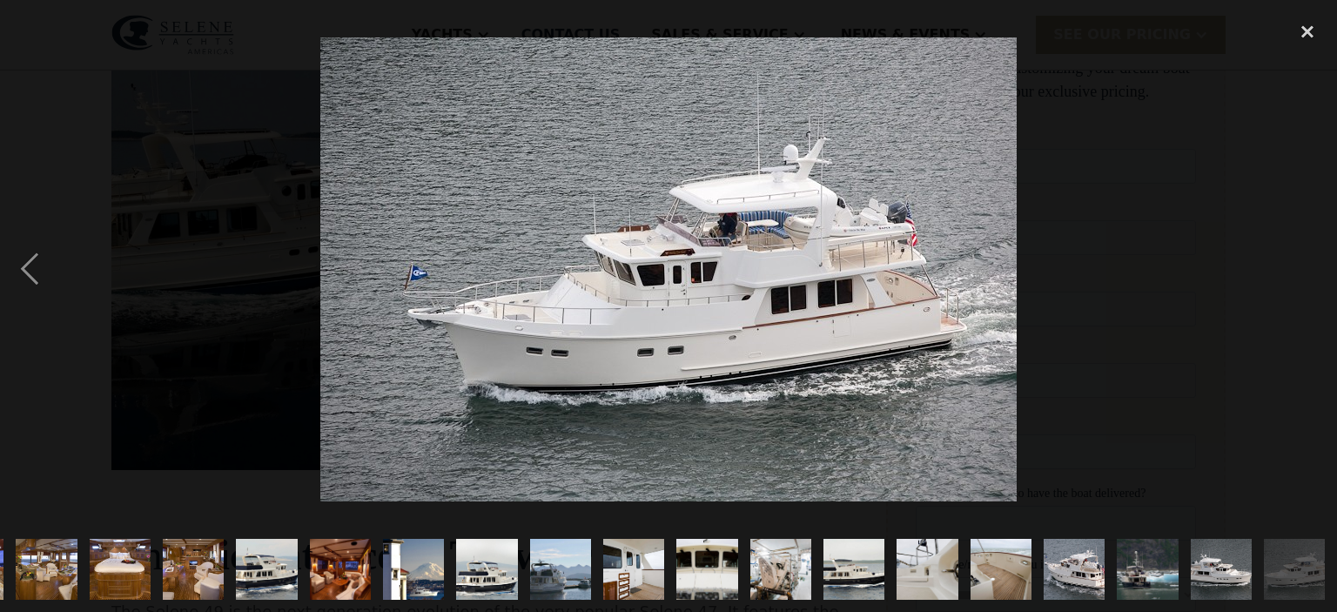
click at [1312, 269] on div "next image" at bounding box center [1306, 269] width 59 height 514
click at [31, 268] on div "previous image" at bounding box center [29, 269] width 59 height 514
